Goal: Information Seeking & Learning: Understand process/instructions

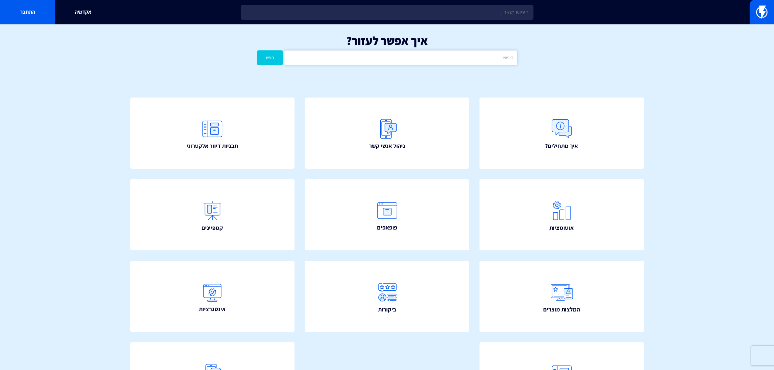
drag, startPoint x: 0, startPoint y: 0, endPoint x: 364, endPoint y: 55, distance: 368.4
click at [364, 55] on input "text" at bounding box center [400, 57] width 232 height 15
type input "u"
type input "ווצאפ"
click at [257, 50] on button "חפש" at bounding box center [270, 57] width 26 height 15
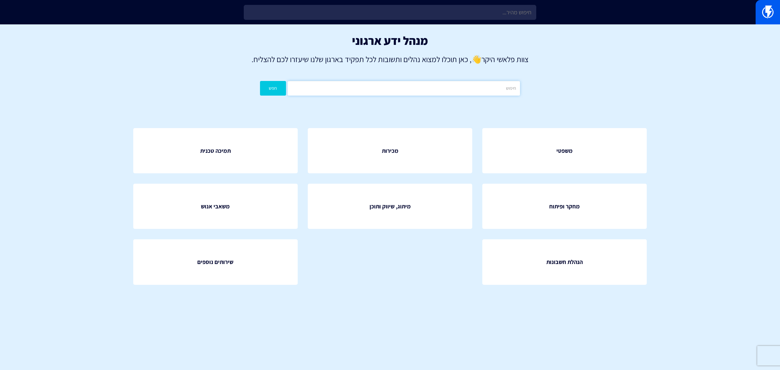
click at [476, 89] on input "text" at bounding box center [404, 88] width 232 height 15
type input "ווצאפ"
click at [260, 81] on button "חפש" at bounding box center [273, 88] width 26 height 15
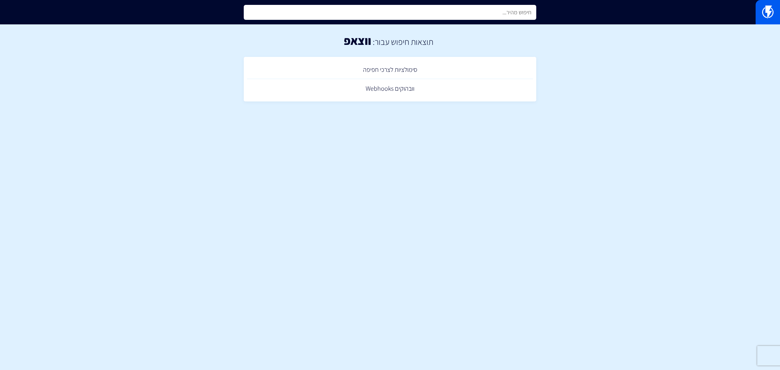
click at [440, 18] on input "text" at bounding box center [390, 12] width 292 height 15
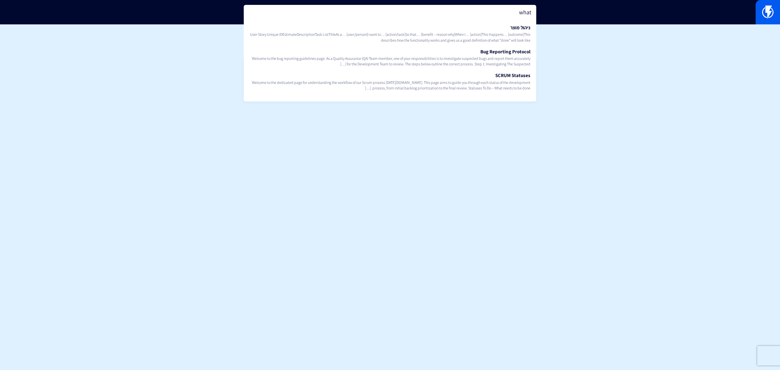
type input "what"
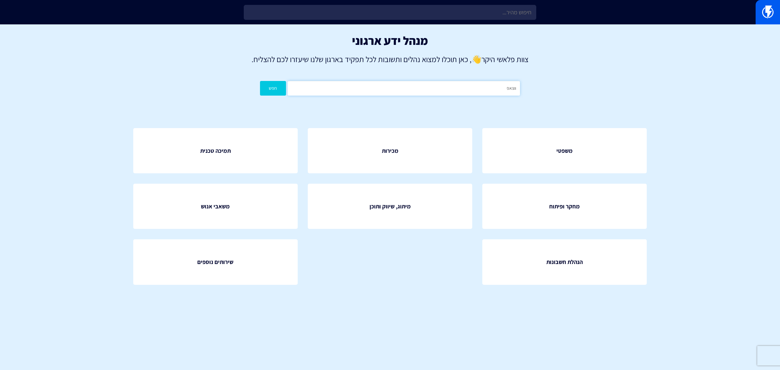
click at [451, 95] on input "ווצאפ" at bounding box center [404, 88] width 232 height 15
click at [260, 81] on button "חפש" at bounding box center [273, 88] width 26 height 15
